Goal: Information Seeking & Learning: Learn about a topic

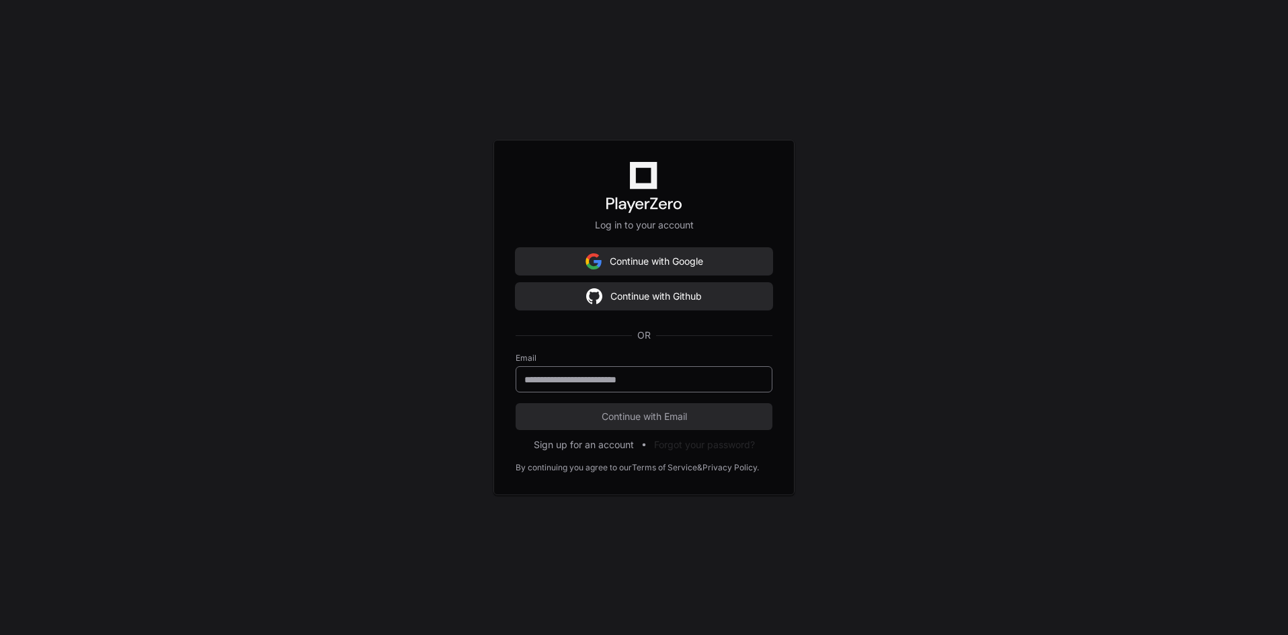
click at [580, 380] on input "email" at bounding box center [644, 379] width 239 height 13
type input "**********"
click at [516, 403] on button "Continue with Email" at bounding box center [644, 416] width 257 height 27
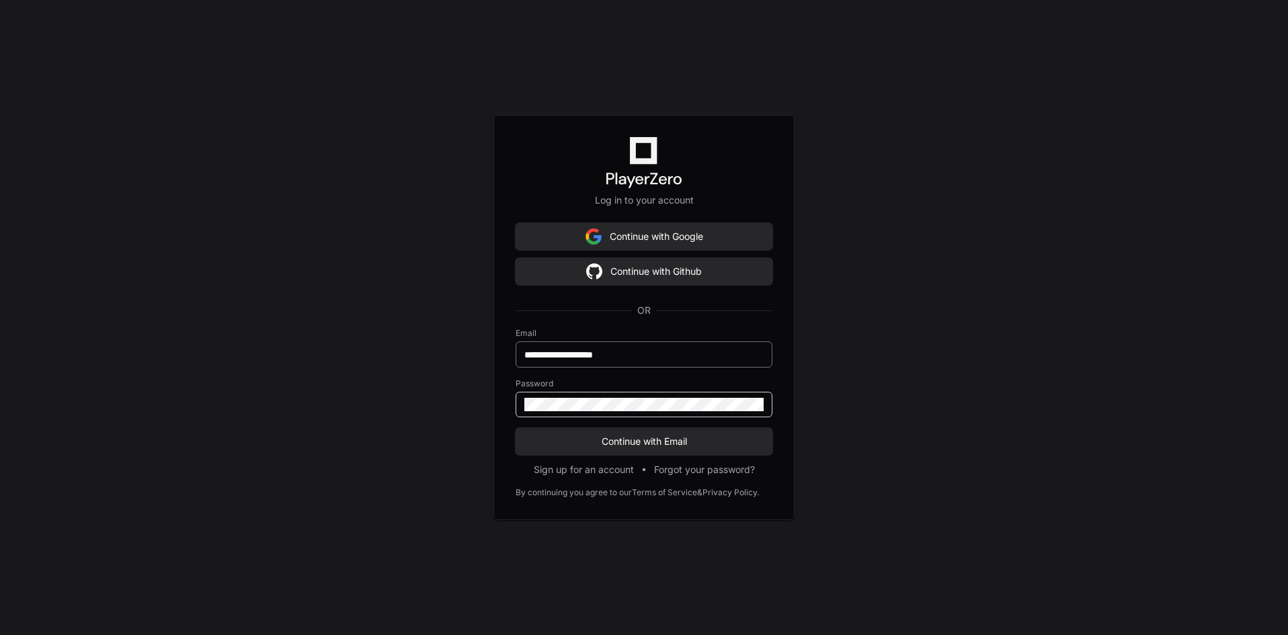
click at [516, 428] on button "Continue with Email" at bounding box center [644, 441] width 257 height 27
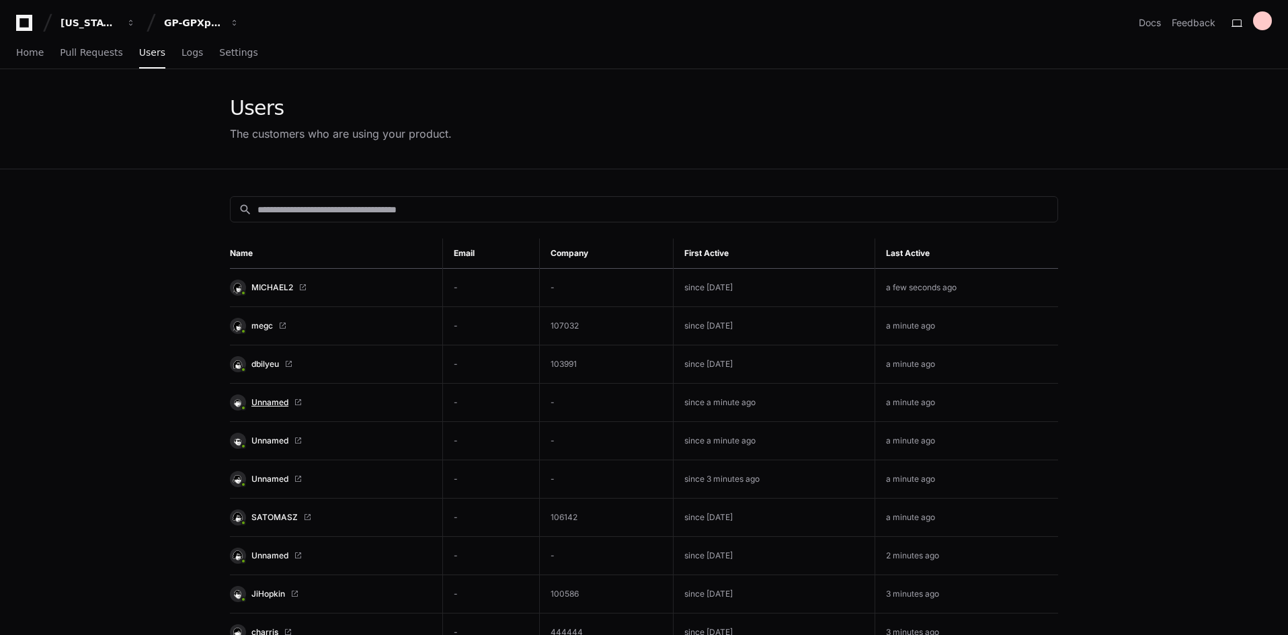
click at [282, 401] on span "Unnamed" at bounding box center [270, 402] width 37 height 11
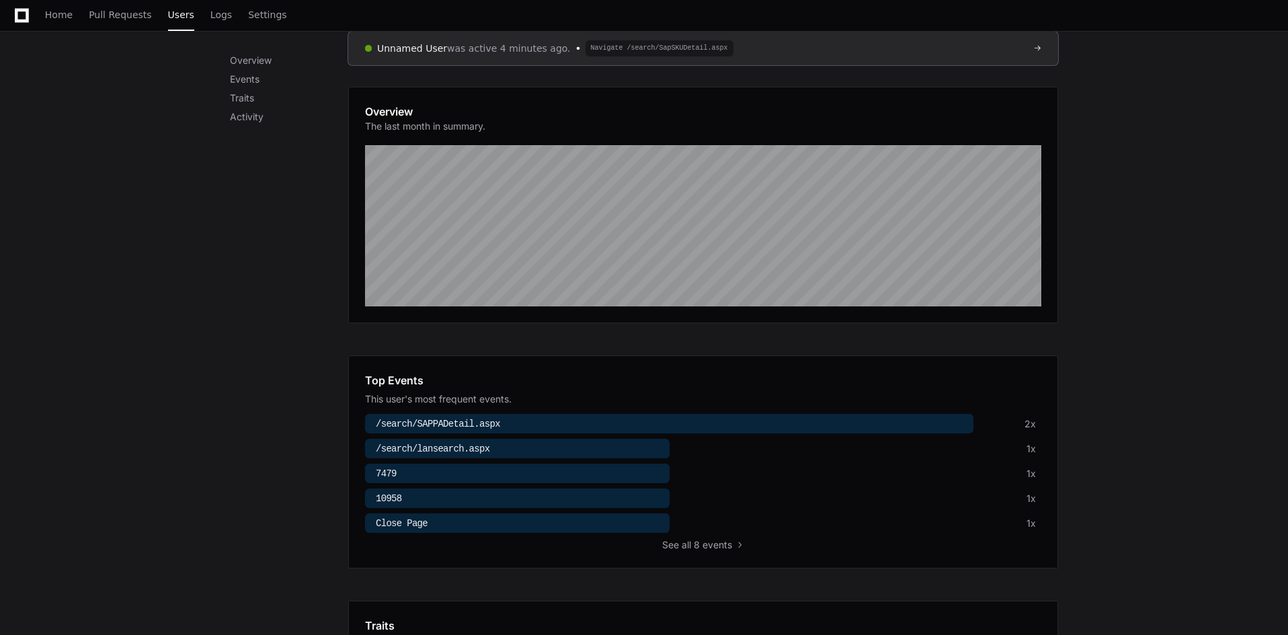
scroll to position [202, 0]
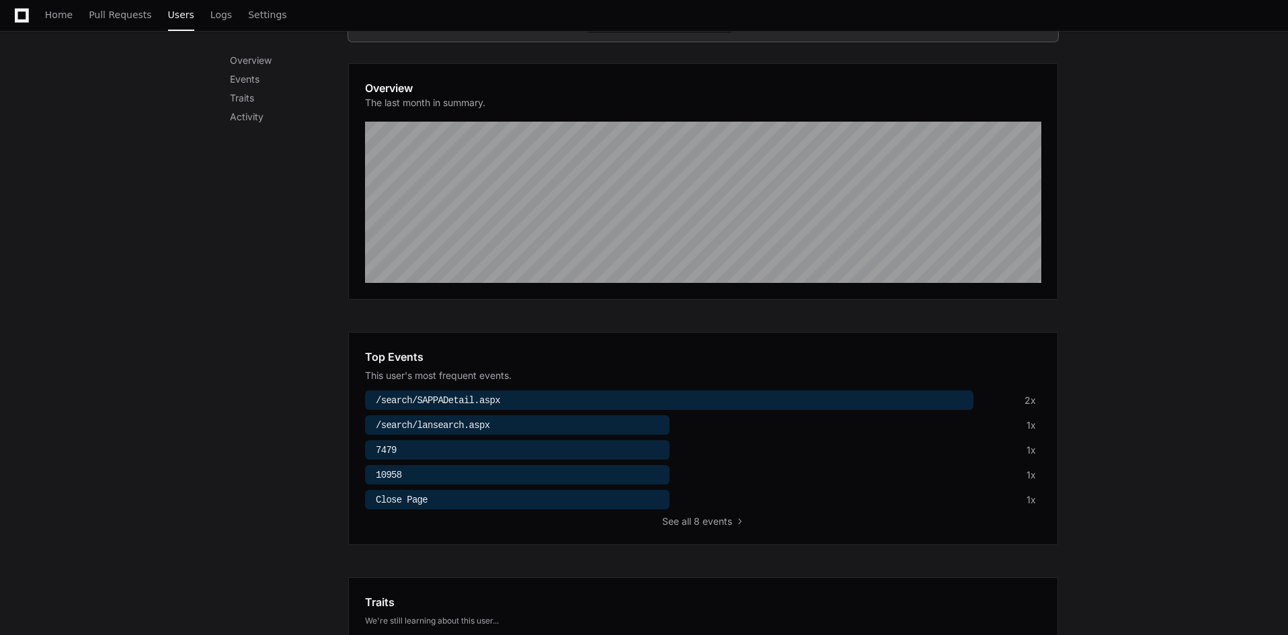
click at [445, 422] on span "/search/lansearch.aspx" at bounding box center [433, 425] width 114 height 11
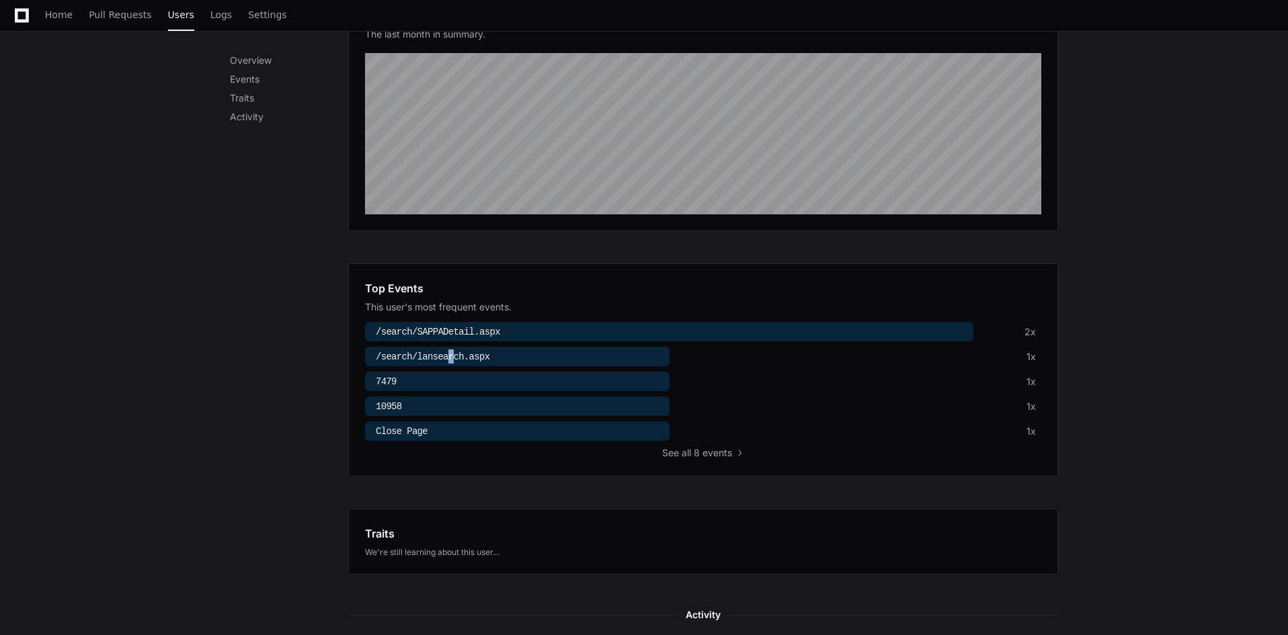
scroll to position [0, 0]
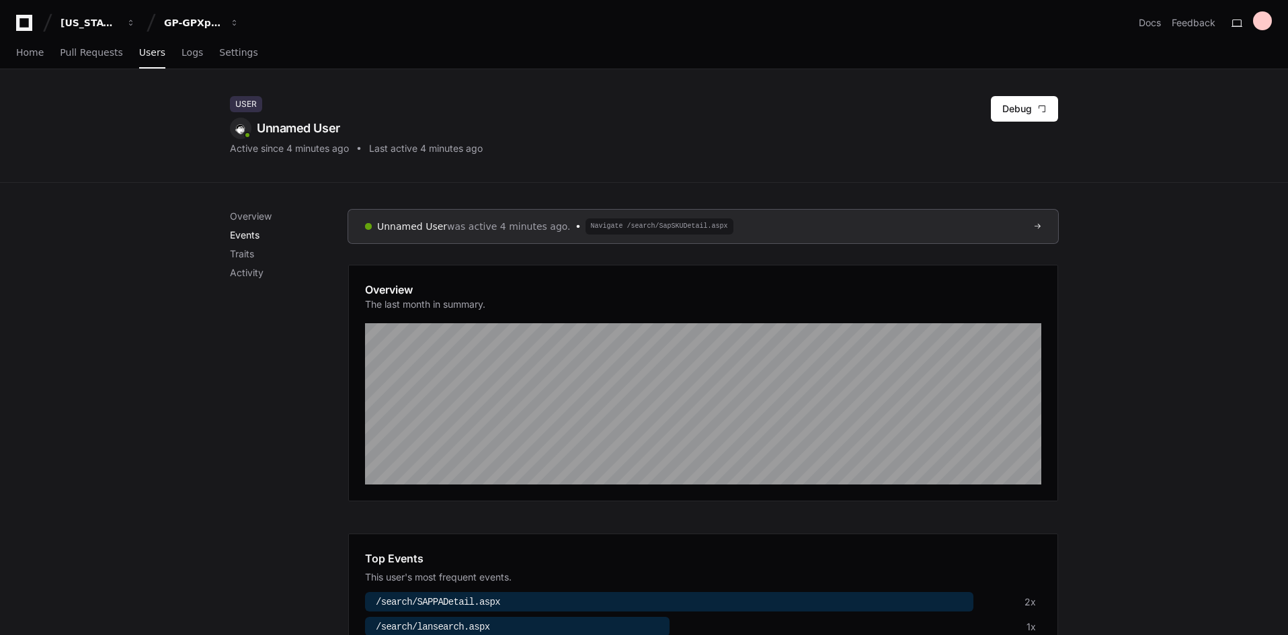
click at [256, 229] on p "Events" at bounding box center [289, 235] width 118 height 13
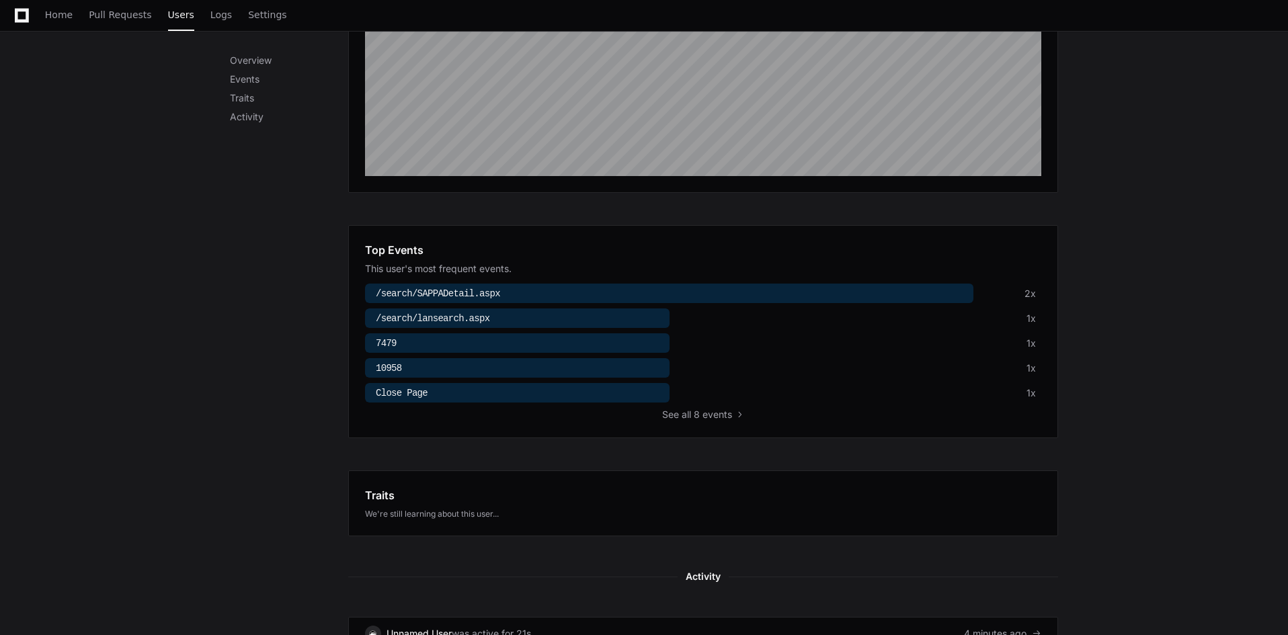
scroll to position [93, 0]
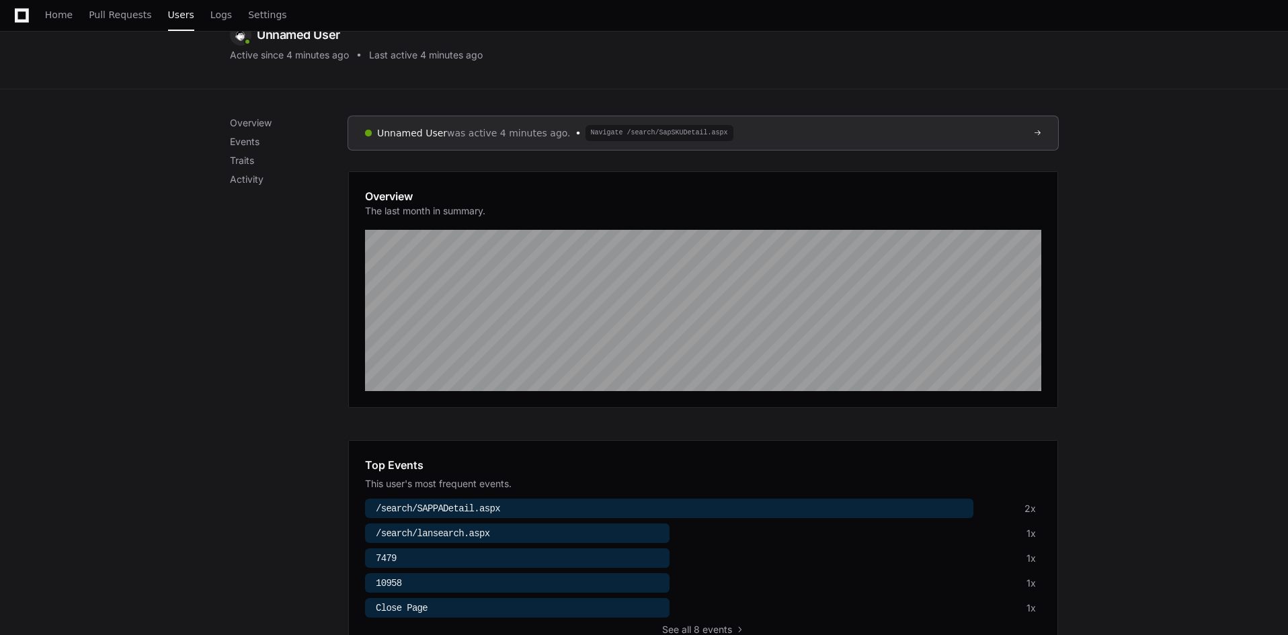
click at [251, 150] on div "Overview Events Traits Activity" at bounding box center [289, 151] width 118 height 70
click at [251, 144] on p "Events" at bounding box center [289, 141] width 118 height 13
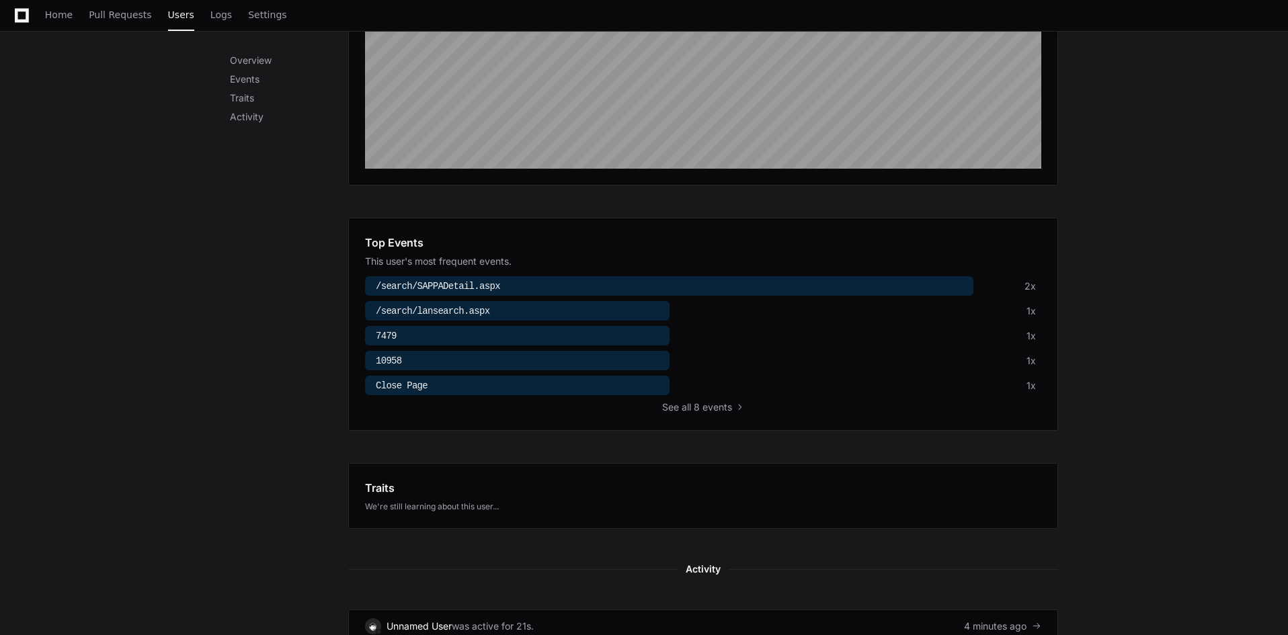
scroll to position [26, 0]
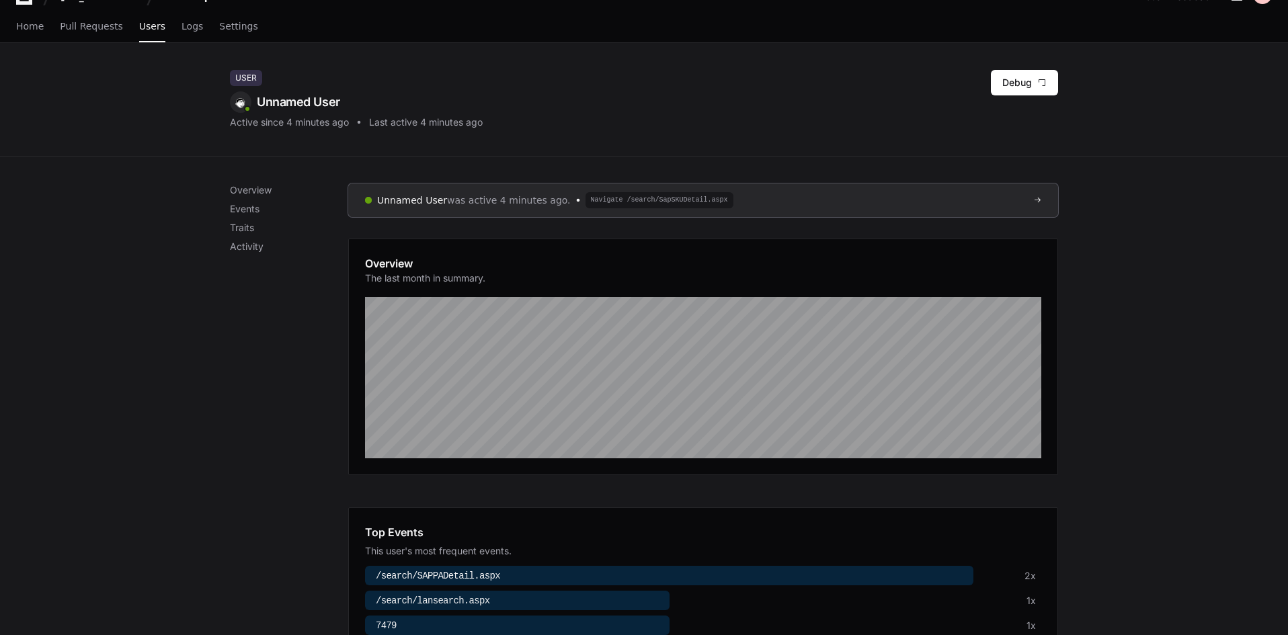
click at [248, 221] on div "Overview Events Traits Activity" at bounding box center [289, 219] width 118 height 70
click at [251, 234] on p "Traits" at bounding box center [289, 227] width 118 height 13
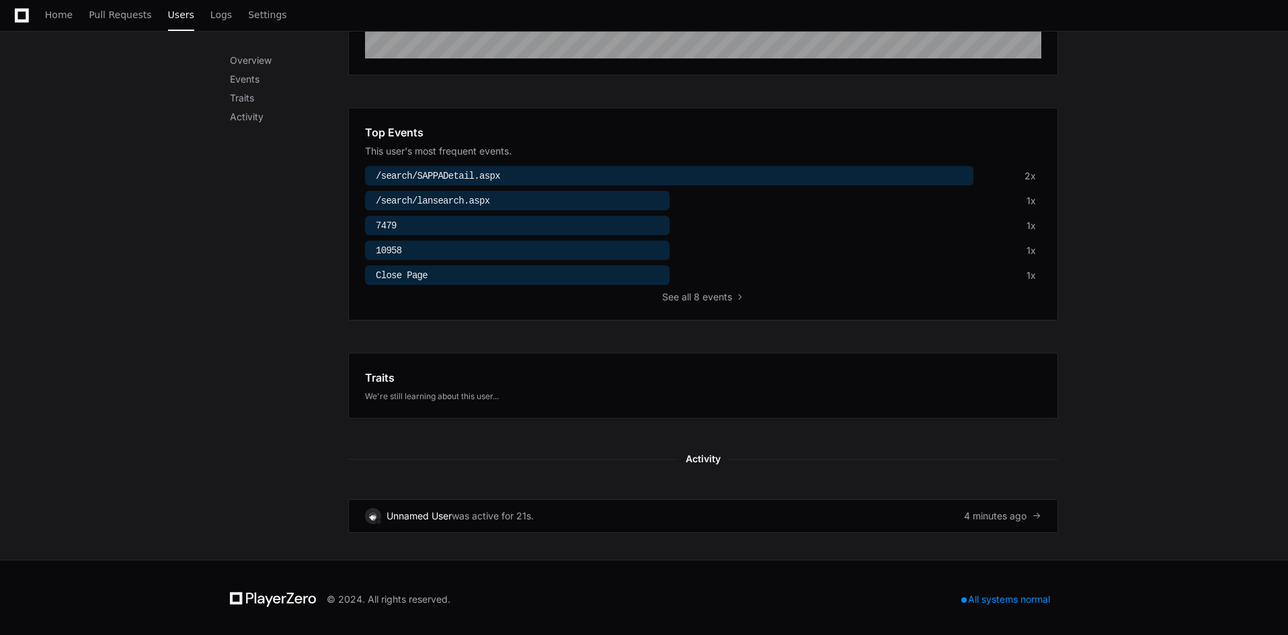
scroll to position [430, 0]
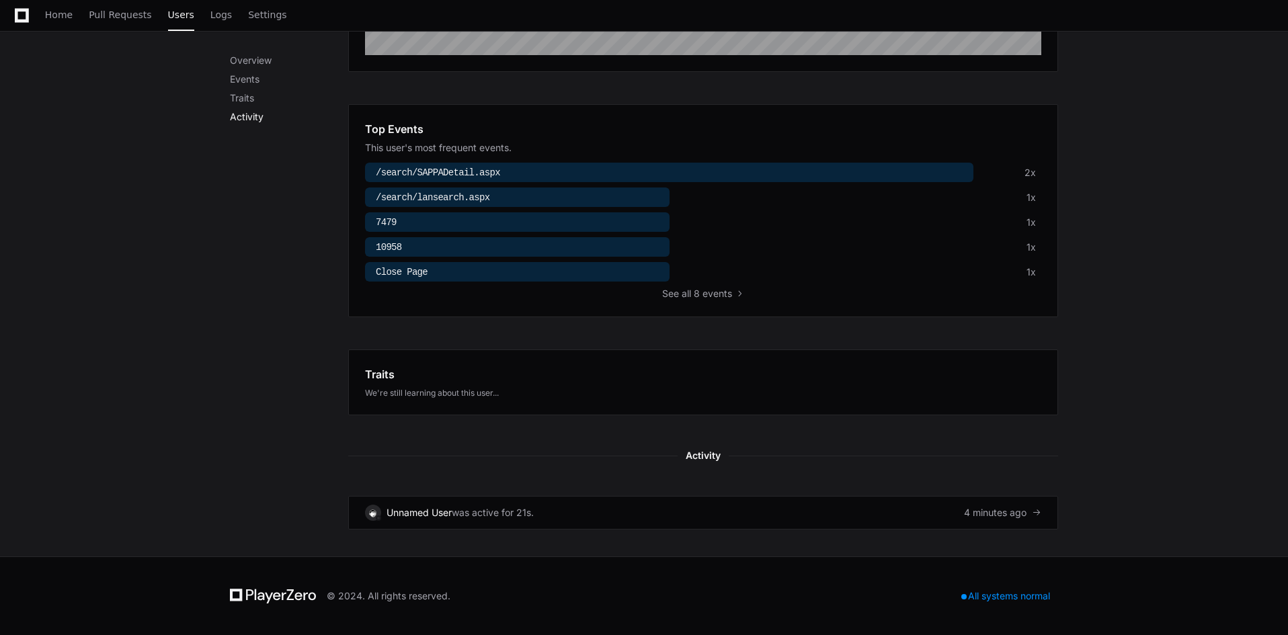
click at [252, 114] on p "Activity" at bounding box center [289, 116] width 118 height 13
click at [253, 117] on p "Activity" at bounding box center [289, 116] width 118 height 13
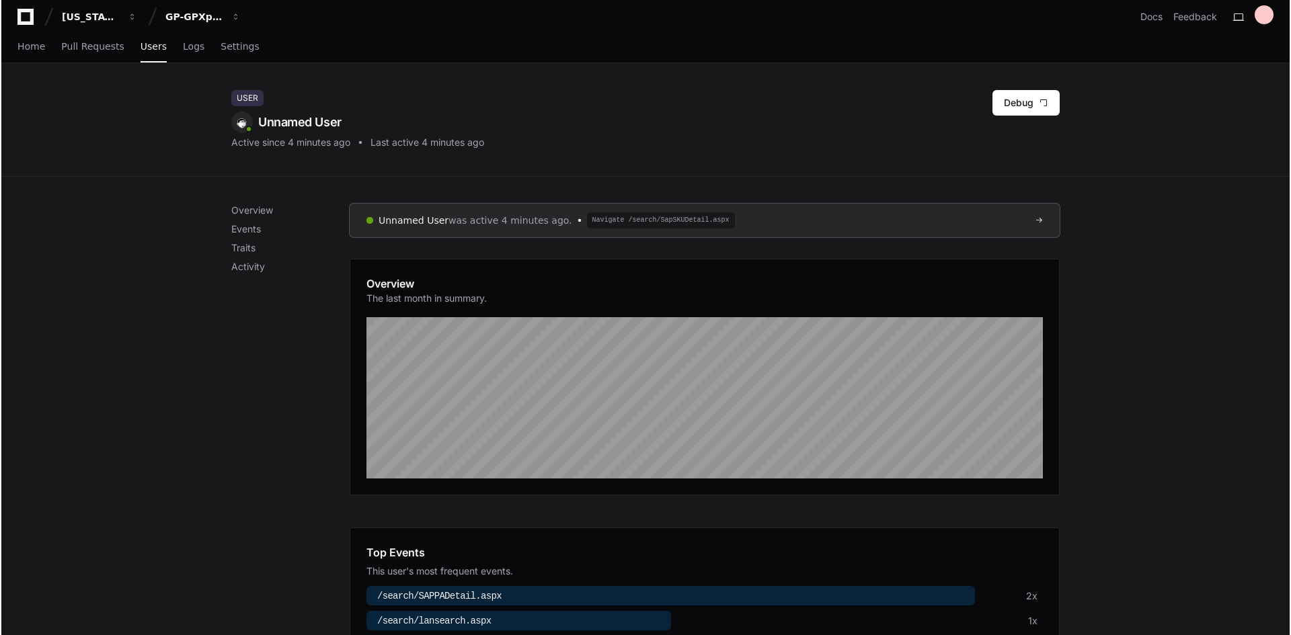
scroll to position [0, 0]
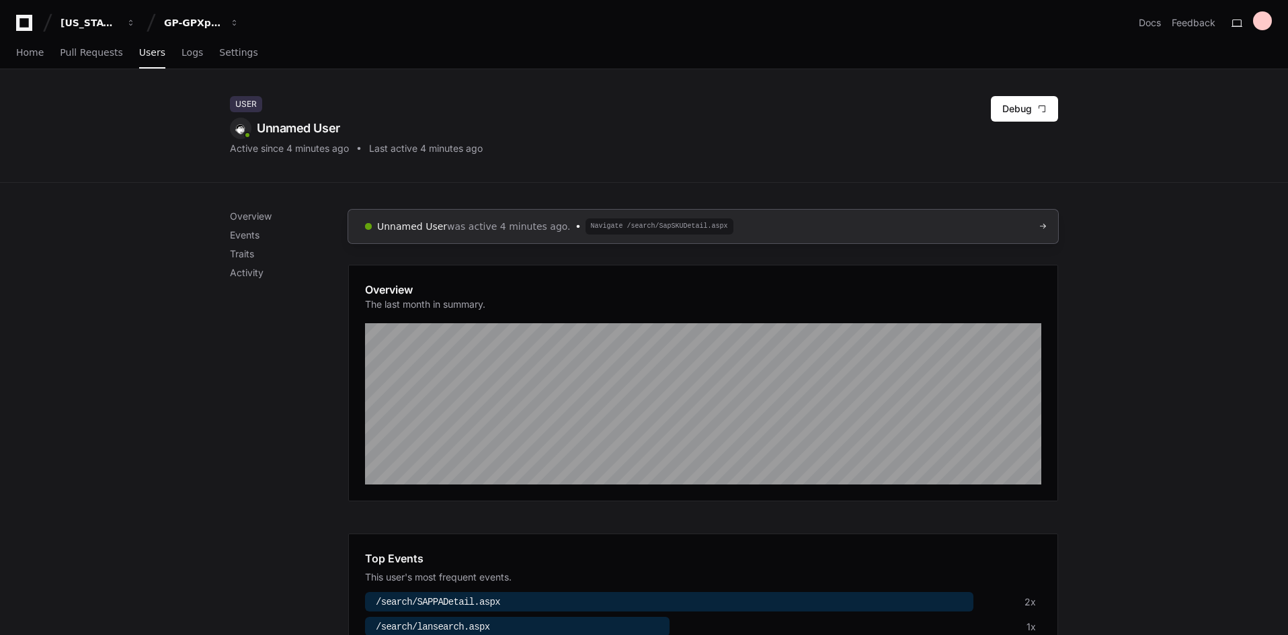
click at [1042, 223] on span at bounding box center [1043, 227] width 8 height 8
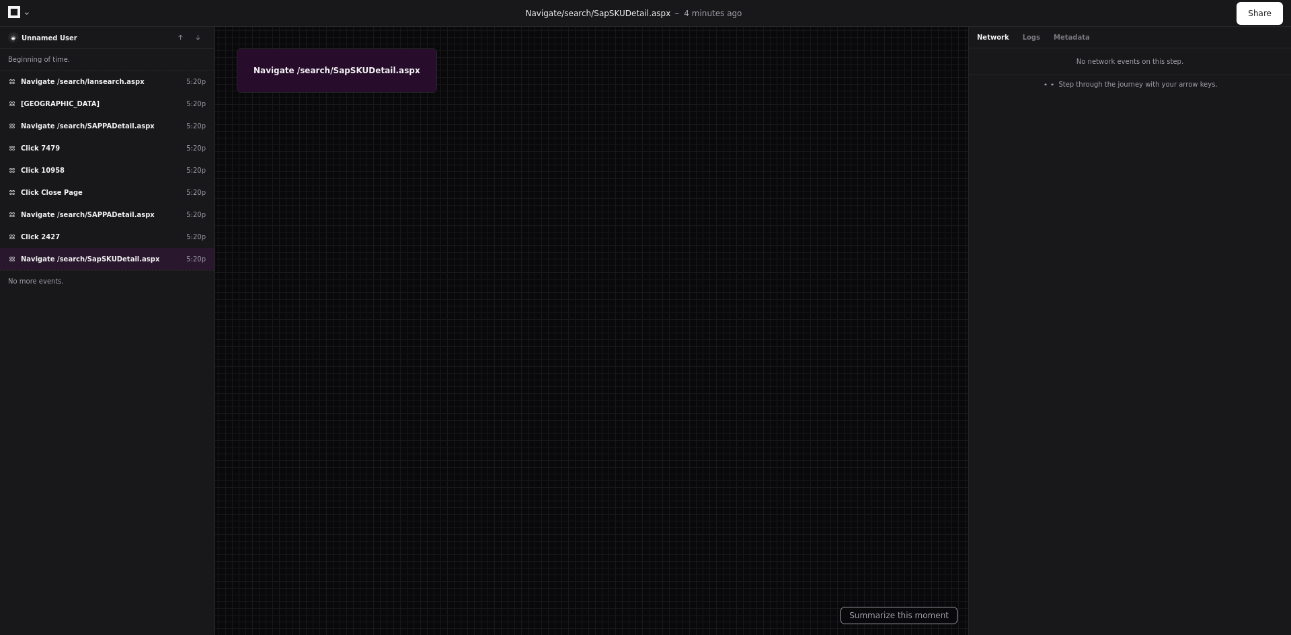
click at [326, 86] on div at bounding box center [645, 317] width 1291 height 635
click at [323, 73] on div at bounding box center [645, 317] width 1291 height 635
